Goal: Information Seeking & Learning: Learn about a topic

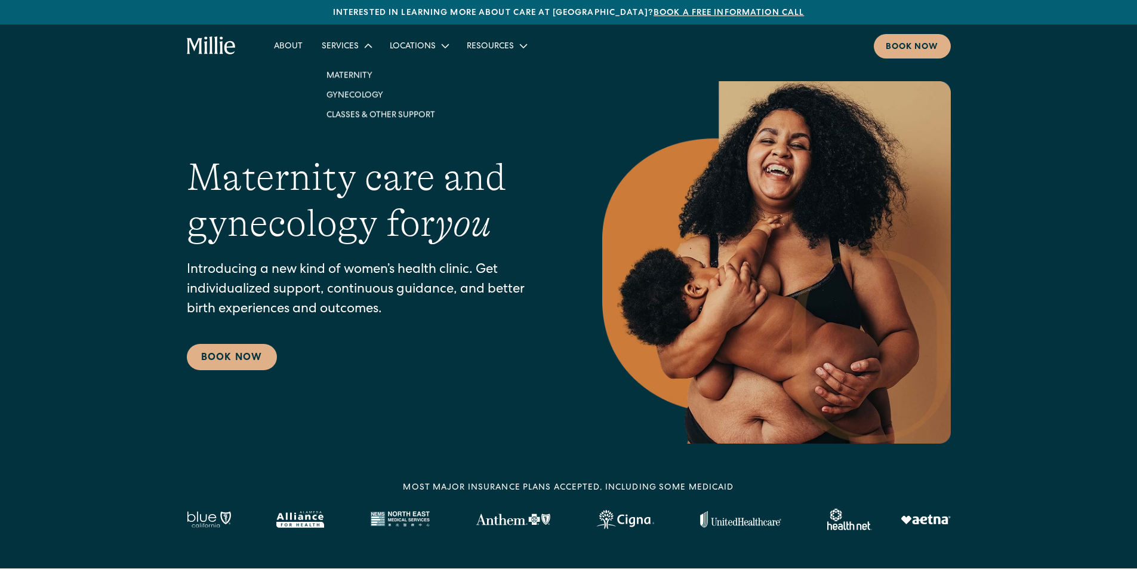
click at [361, 48] on icon at bounding box center [368, 45] width 15 height 15
click at [361, 48] on icon at bounding box center [368, 46] width 14 height 14
click at [356, 70] on link "Maternity" at bounding box center [381, 75] width 128 height 20
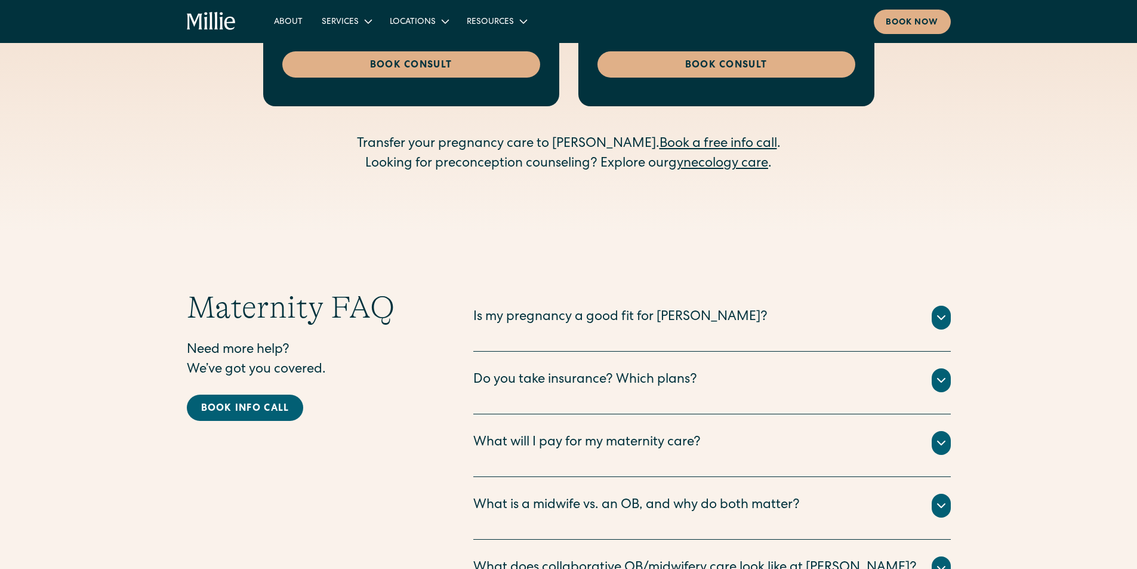
scroll to position [3736, 0]
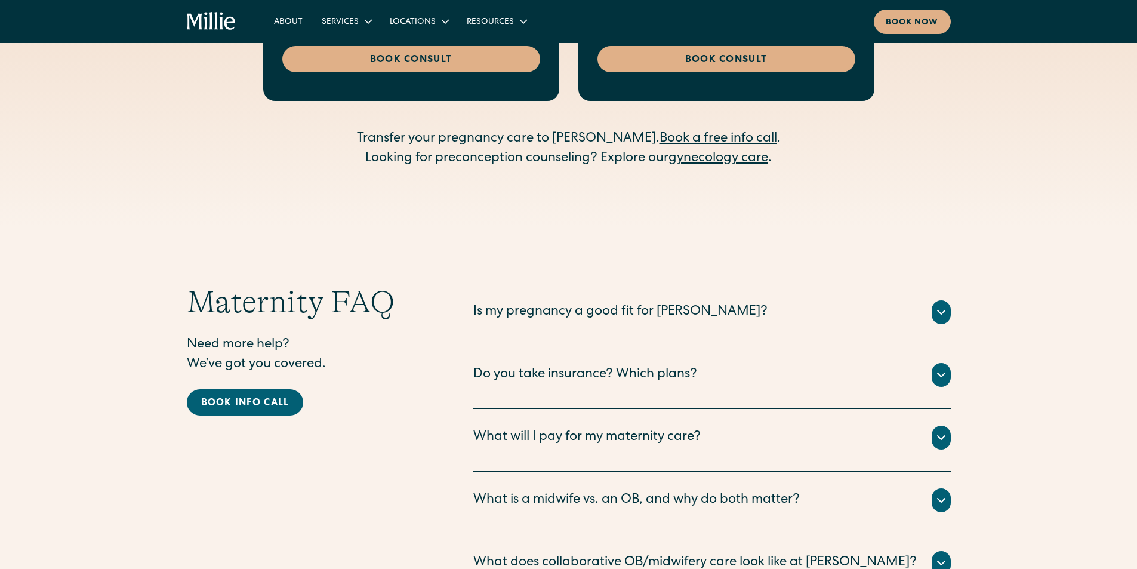
click at [934, 368] on icon at bounding box center [941, 375] width 14 height 14
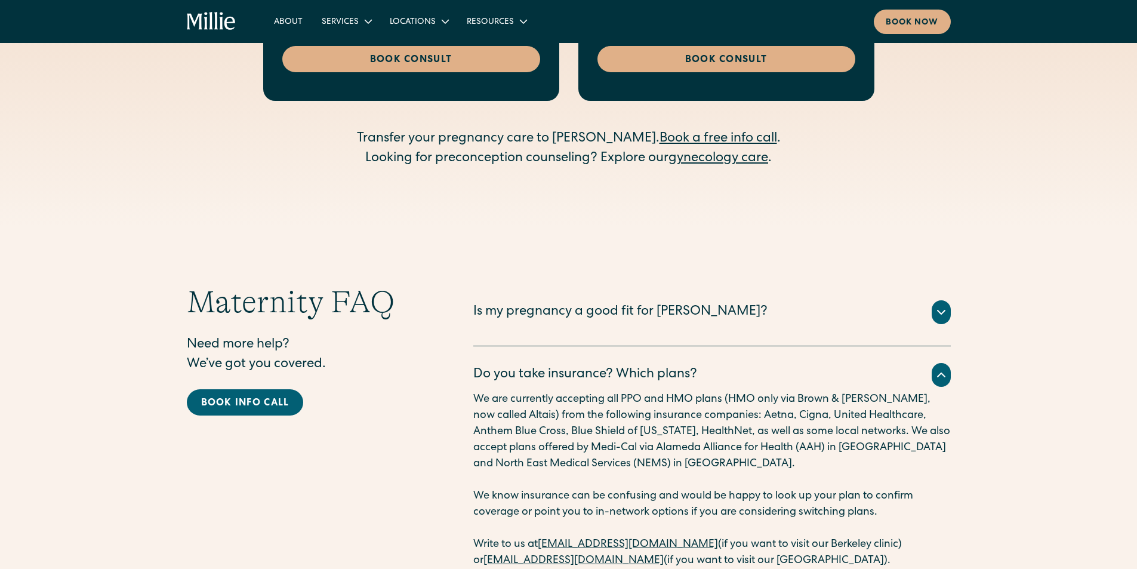
drag, startPoint x: 531, startPoint y: 488, endPoint x: 430, endPoint y: 488, distance: 100.9
click at [947, 305] on icon at bounding box center [941, 312] width 14 height 14
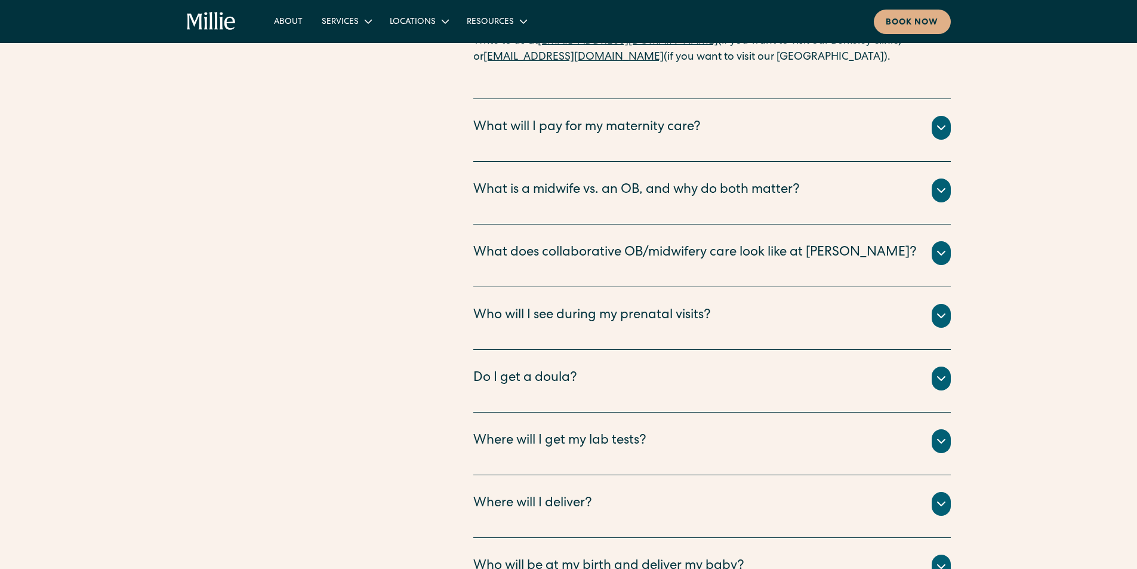
scroll to position [4570, 0]
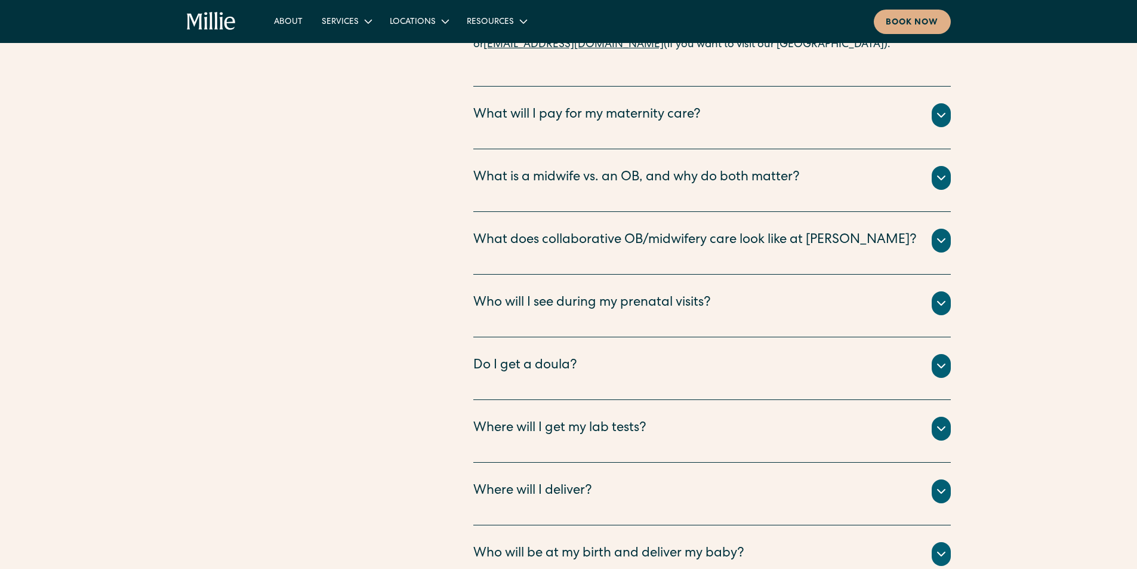
click at [935, 354] on div at bounding box center [941, 366] width 19 height 24
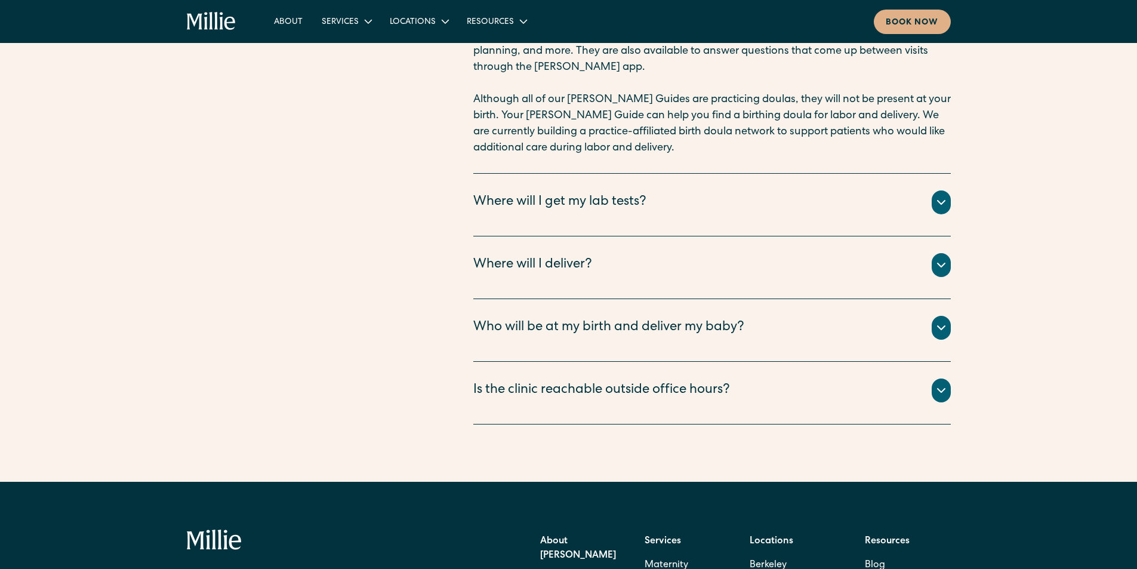
scroll to position [4985, 0]
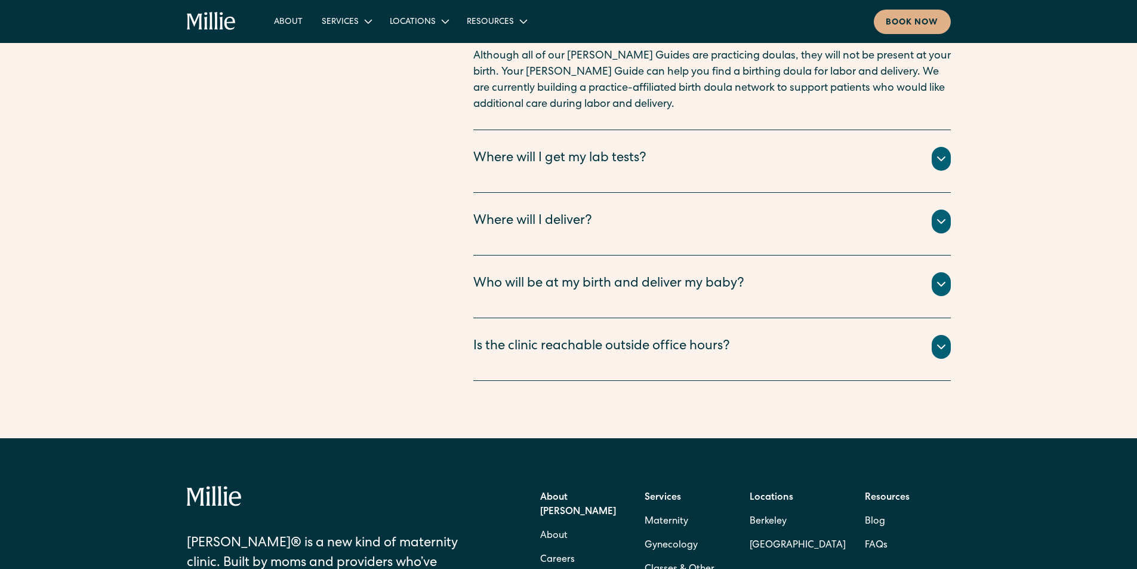
click at [939, 282] on icon at bounding box center [940, 284] width 7 height 4
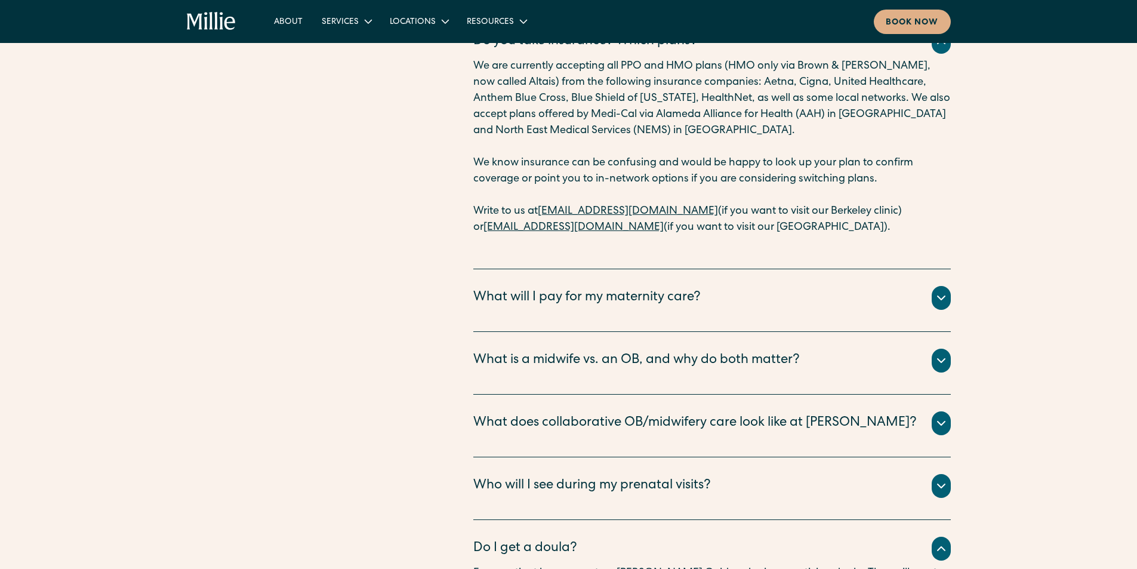
scroll to position [4477, 0]
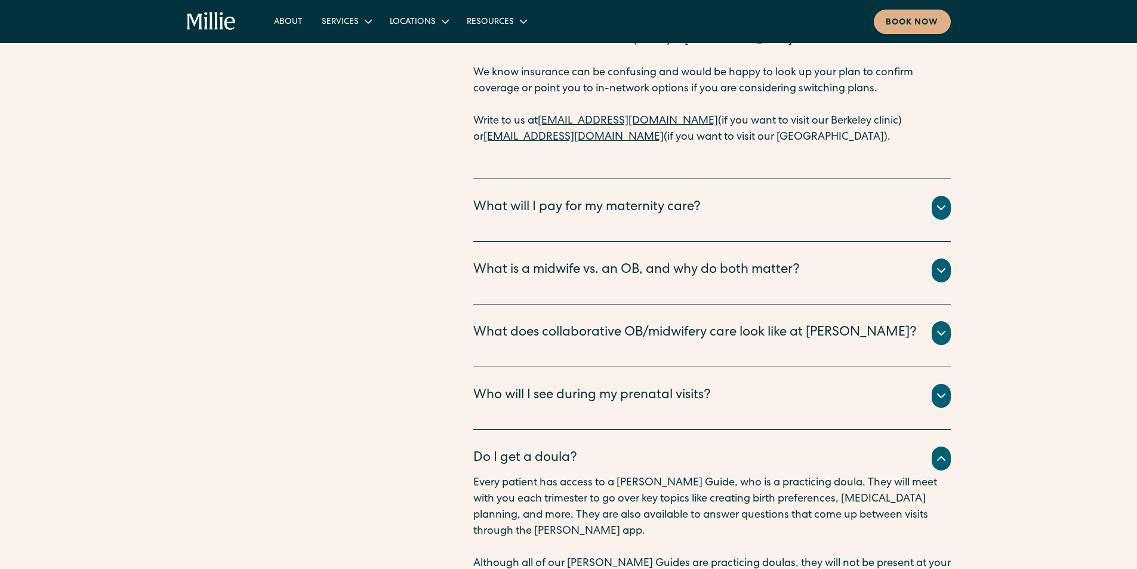
click at [940, 206] on icon at bounding box center [940, 208] width 7 height 4
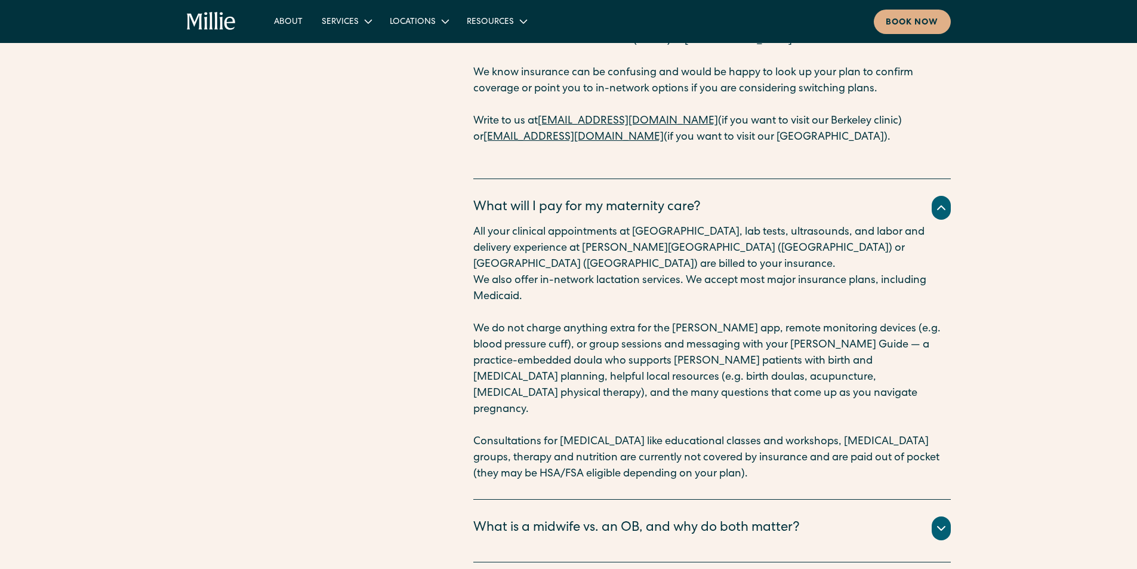
click at [940, 521] on icon at bounding box center [941, 528] width 14 height 14
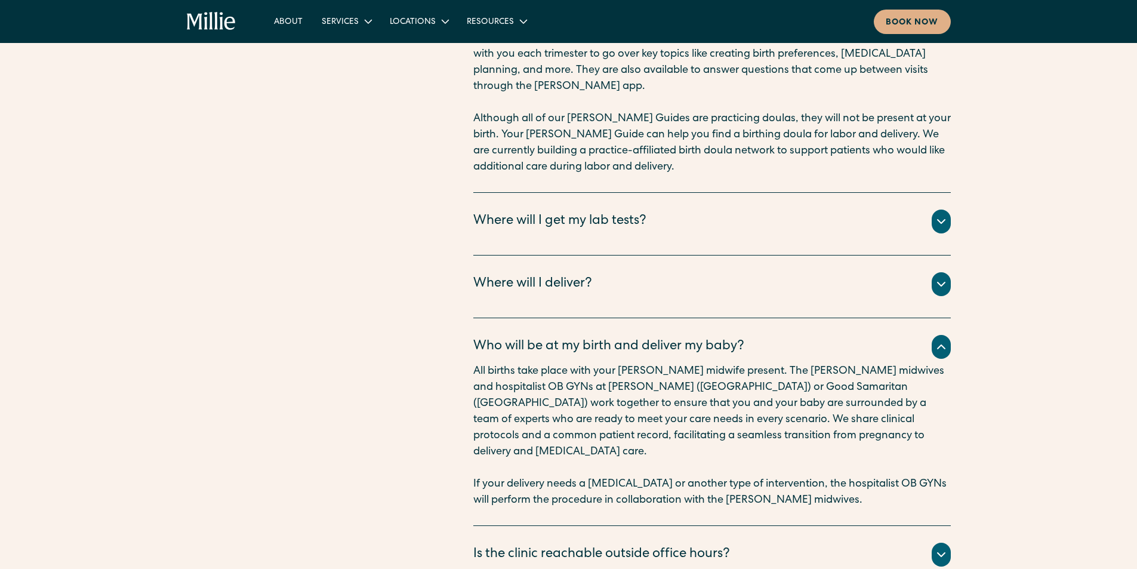
scroll to position [5622, 0]
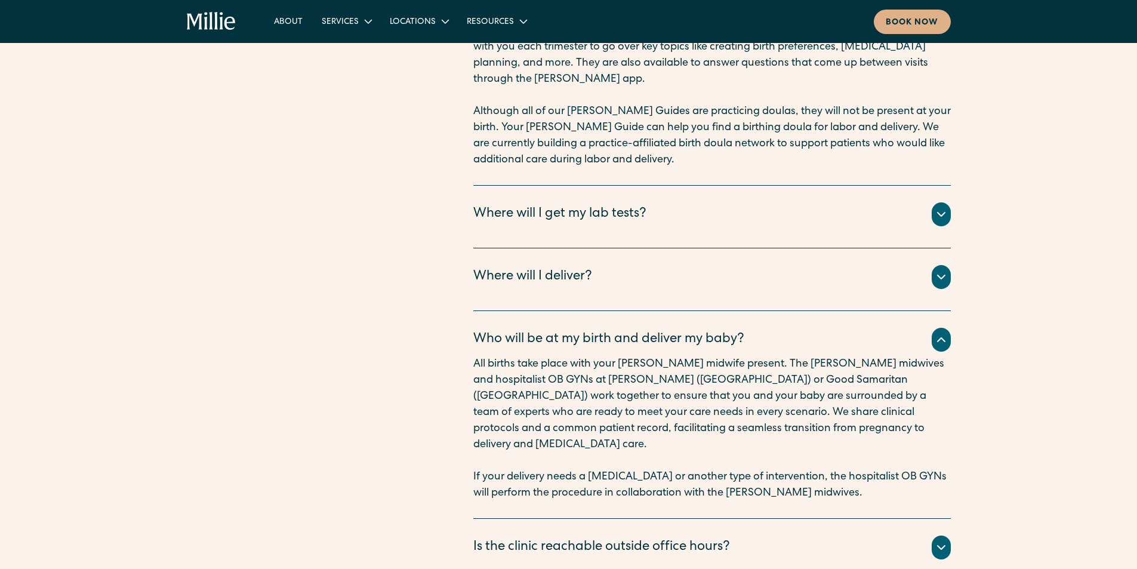
click at [937, 270] on icon at bounding box center [941, 277] width 14 height 14
